Goal: Navigation & Orientation: Find specific page/section

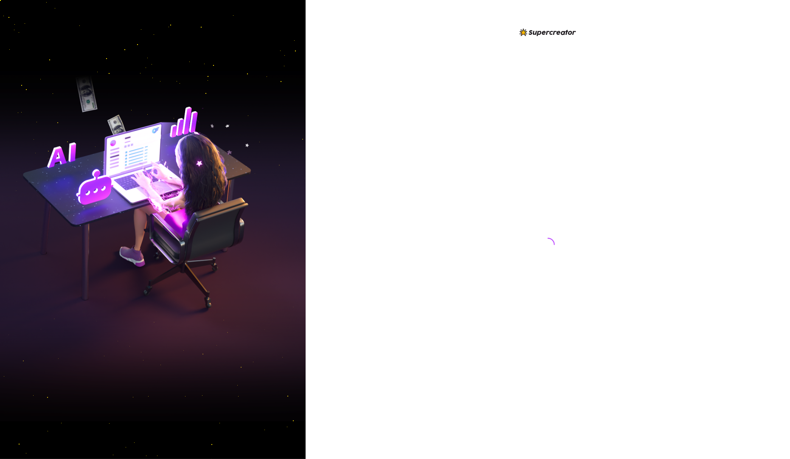
click at [556, 139] on div at bounding box center [547, 236] width 189 height 418
click at [552, 138] on div at bounding box center [548, 241] width 14 height 409
